Goal: Use online tool/utility: Utilize a website feature to perform a specific function

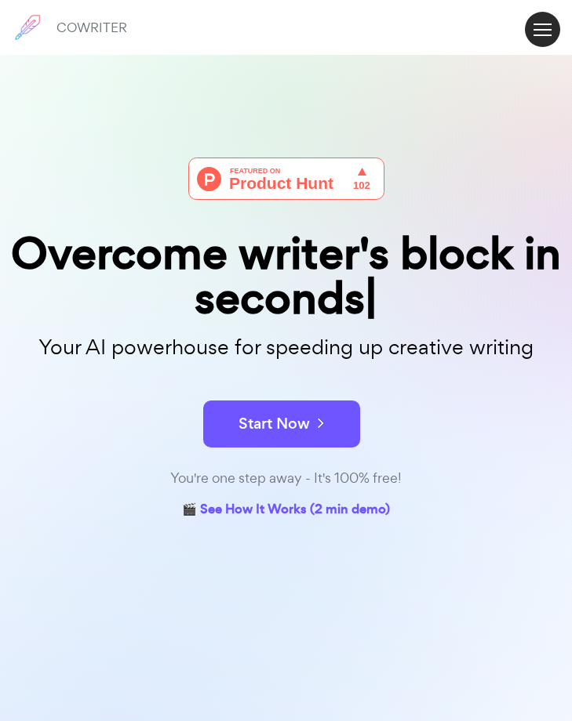
click at [541, 33] on button at bounding box center [542, 29] width 35 height 35
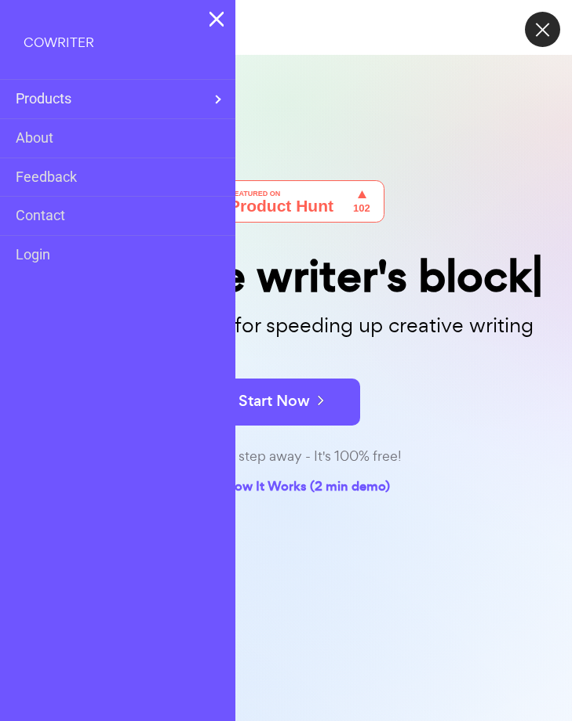
click at [396, 101] on div "Overcome writer's block Your AI powerhouse for speeding up creative writing Sta…" at bounding box center [286, 407] width 572 height 721
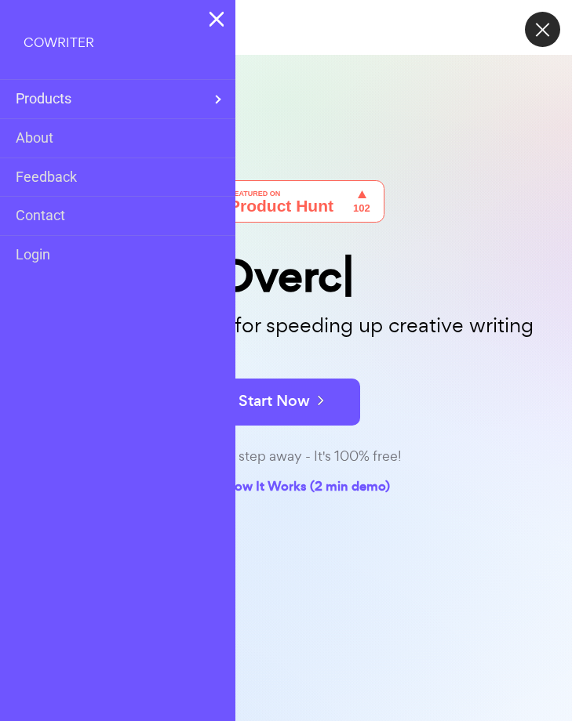
click at [378, 169] on div "Overc Your AI powerhouse for speeding up creative writing Start Now You're one …" at bounding box center [286, 407] width 572 height 721
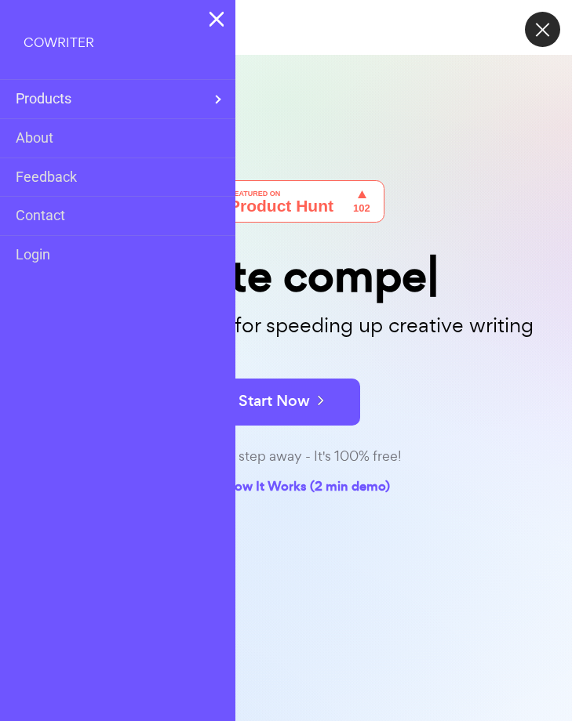
click at [535, 29] on button at bounding box center [542, 29] width 35 height 35
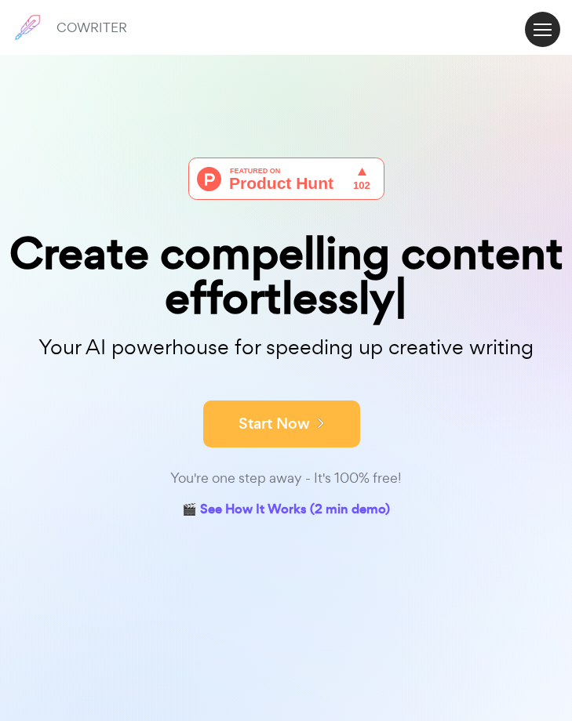
click at [325, 405] on button "Start Now" at bounding box center [281, 424] width 157 height 47
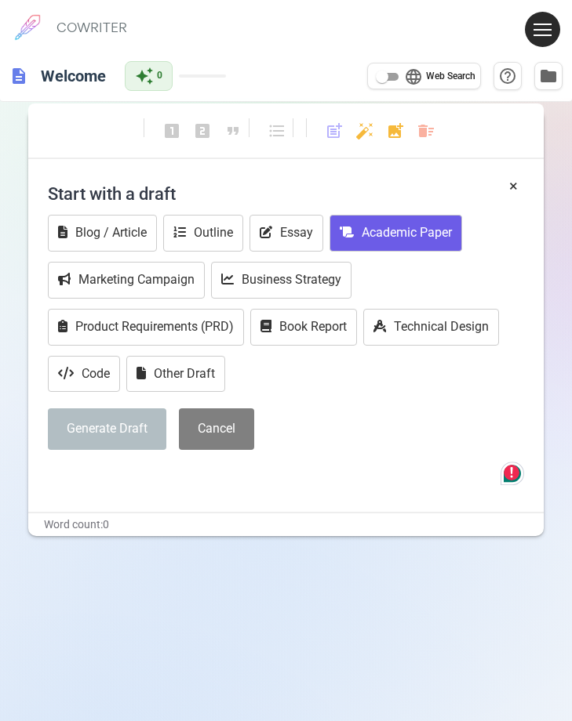
click at [423, 230] on button "Academic Paper" at bounding box center [395, 233] width 133 height 37
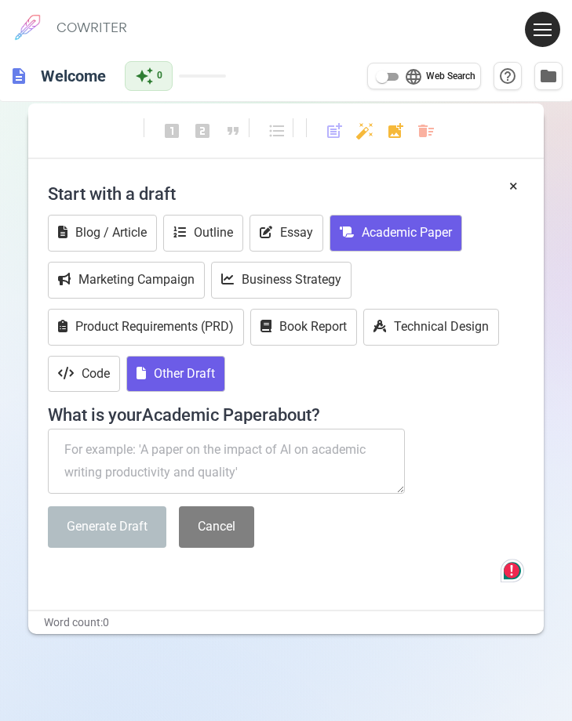
click at [191, 380] on button "Other Draft" at bounding box center [175, 374] width 99 height 37
click at [412, 234] on button "Academic Paper" at bounding box center [395, 233] width 133 height 37
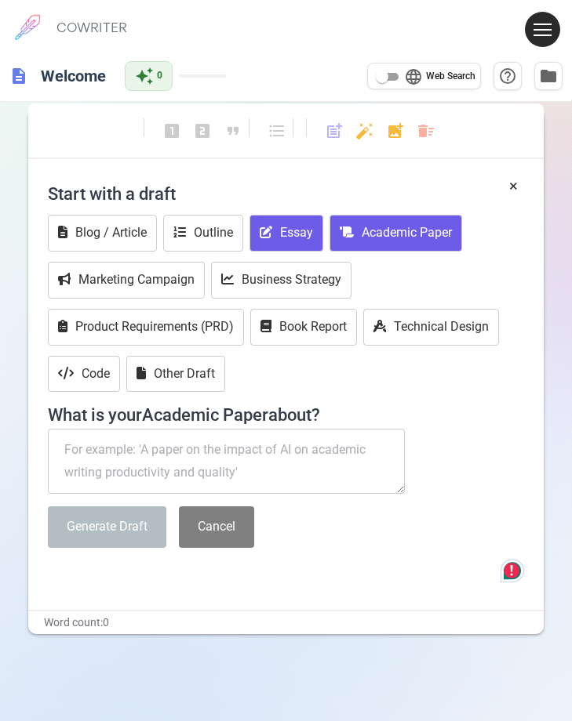
click at [294, 229] on button "Essay" at bounding box center [286, 233] width 74 height 37
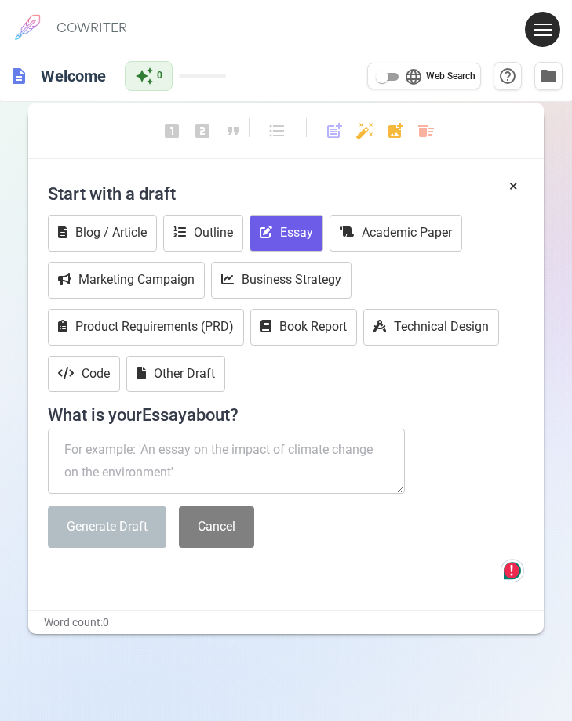
click at [192, 459] on textarea at bounding box center [226, 462] width 357 height 66
paste textarea "ASSIGNMENT: TARIFFS AND TRADE WAR This week we all write a five-paragraph essay…"
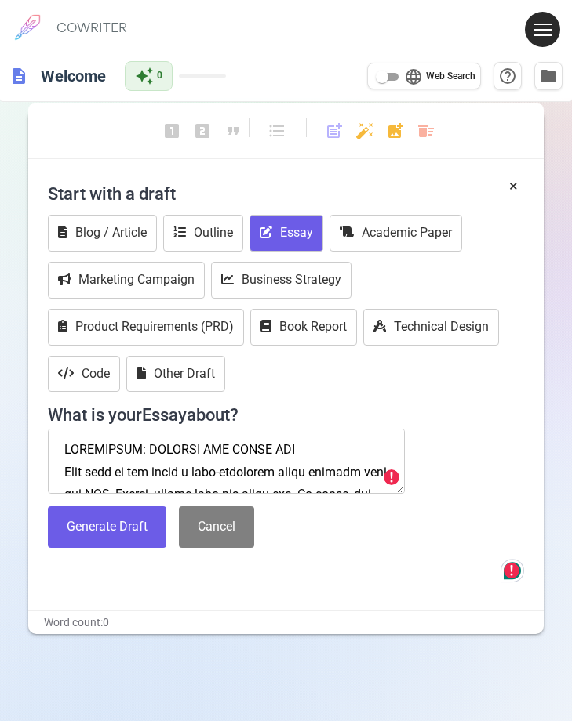
type textarea "ASSIGNMENT: TARIFFS AND TRADE WAR This week we all write a five-paragraph essay…"
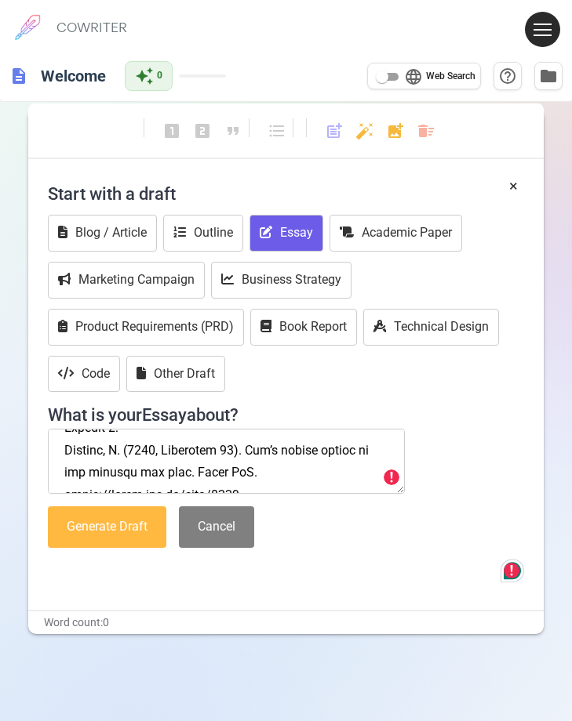
click at [118, 521] on button "Generate Draft" at bounding box center [107, 528] width 118 height 42
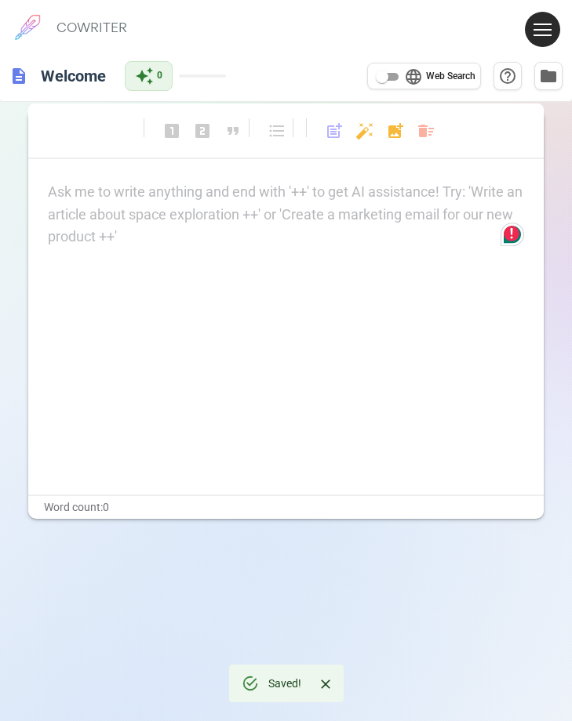
scroll to position [0, 0]
